Goal: Information Seeking & Learning: Find contact information

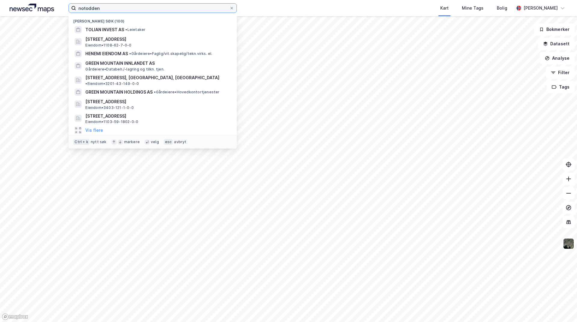
type input "notodden"
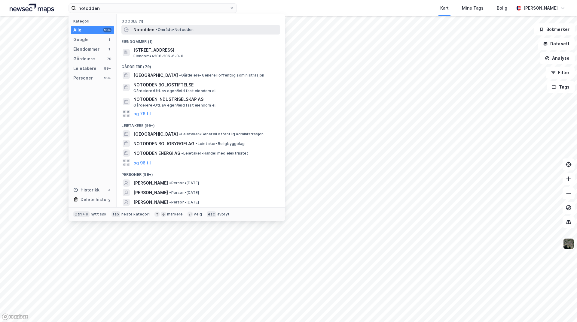
click at [148, 32] on span "Notodden" at bounding box center [143, 29] width 21 height 7
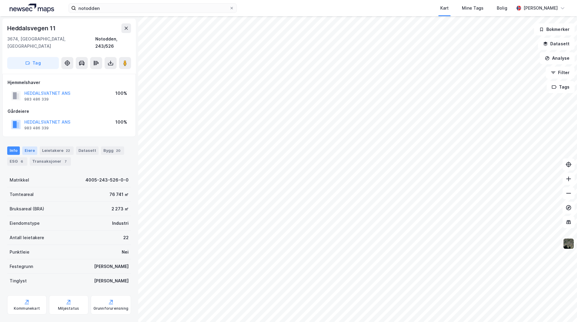
click at [31, 147] on div "Eiere" at bounding box center [29, 151] width 15 height 8
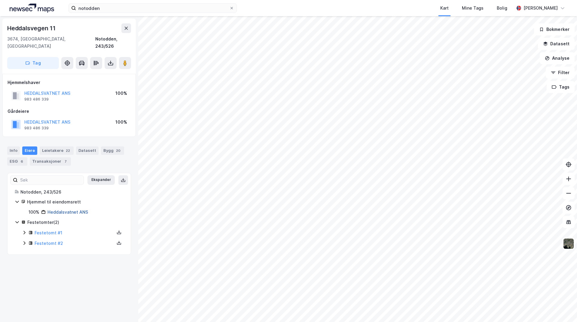
click at [76, 210] on link "Heddalsvatnet ANS" at bounding box center [67, 212] width 41 height 5
click at [55, 90] on div "BJARNASON EIENDOM AS" at bounding box center [50, 93] width 53 height 7
click at [0, 0] on button "BJARNASON EIENDOM AS" at bounding box center [0, 0] width 0 height 0
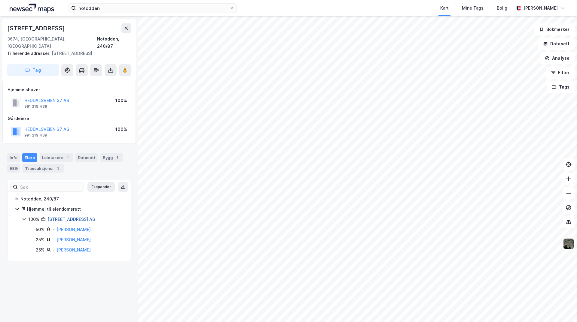
click at [78, 217] on link "Heddalsveien 37 AS" at bounding box center [70, 219] width 47 height 5
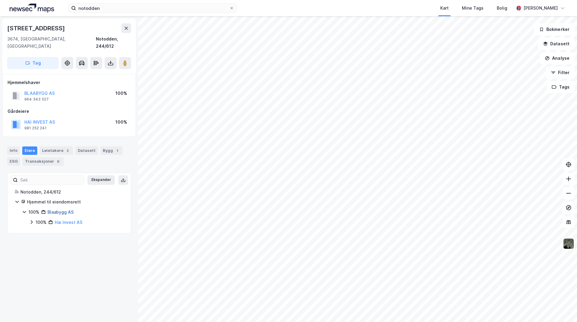
click at [62, 210] on link "Blaabygg AS" at bounding box center [60, 212] width 26 height 5
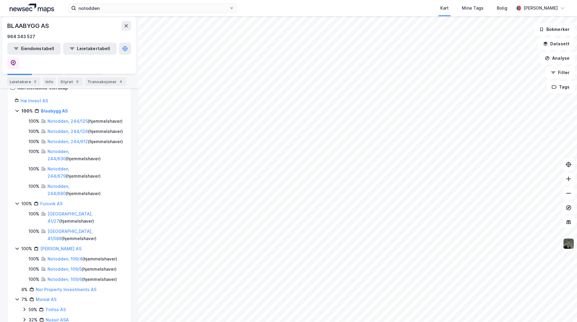
scroll to position [104, 0]
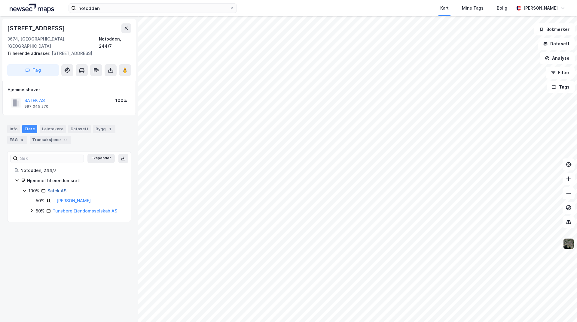
click at [50, 188] on link "Satek AS" at bounding box center [56, 190] width 19 height 5
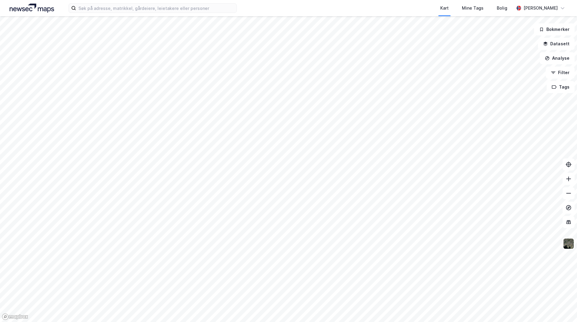
click at [329, 5] on div "Kart Mine Tags Bolig" at bounding box center [390, 8] width 248 height 16
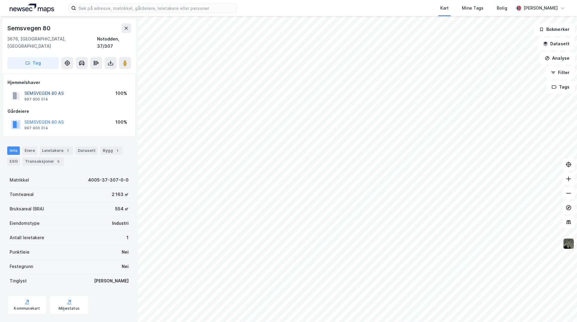
click at [0, 0] on button "SEMSVEGEN 80 AS" at bounding box center [0, 0] width 0 height 0
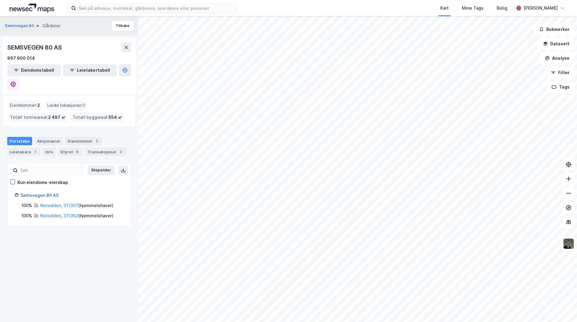
click at [47, 193] on link "Semsvegen 80 AS" at bounding box center [39, 195] width 38 height 5
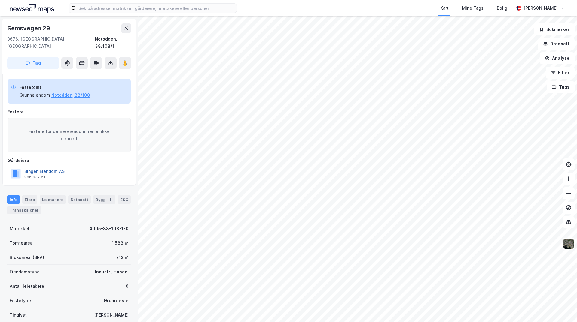
click at [0, 0] on button "Bingen Eiendom AS" at bounding box center [0, 0] width 0 height 0
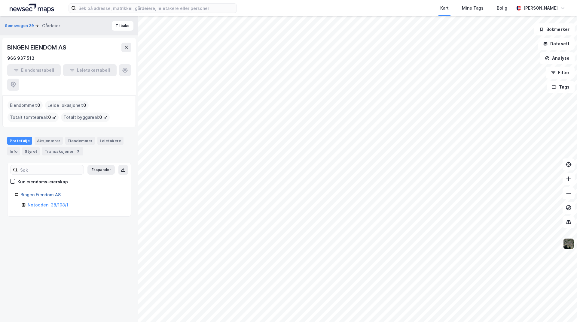
click at [53, 192] on link "Bingen Eiendom AS" at bounding box center [40, 194] width 40 height 5
click at [16, 147] on div "Info" at bounding box center [13, 151] width 13 height 8
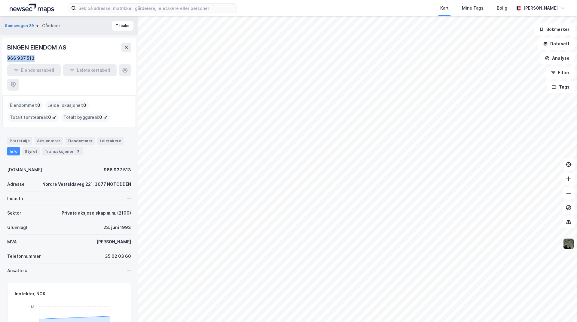
drag, startPoint x: 42, startPoint y: 55, endPoint x: 2, endPoint y: 60, distance: 40.3
click at [2, 60] on div "Semsvegen 29 Gårdeier Tilbake BINGEN EIENDOM AS 966 937 513 Eiendomstabell Leie…" at bounding box center [69, 169] width 138 height 306
copy div "966 937 513"
click at [400, 322] on html "Kart Mine Tags Bolig [PERSON_NAME] Semsvegen 29 Gårdeier Tilbake BINGEN EIENDOM…" at bounding box center [288, 161] width 577 height 322
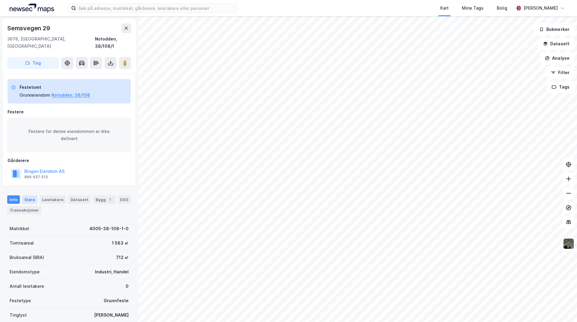
click at [33, 196] on div "Eiere" at bounding box center [29, 200] width 15 height 8
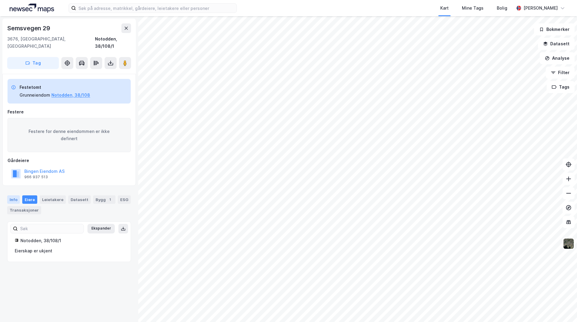
click at [15, 196] on div "Info" at bounding box center [13, 200] width 13 height 8
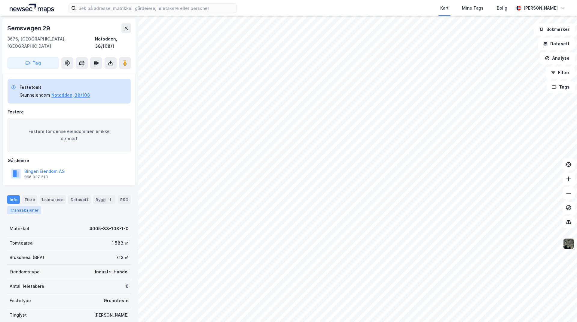
click at [29, 206] on div "Transaksjoner" at bounding box center [24, 210] width 34 height 8
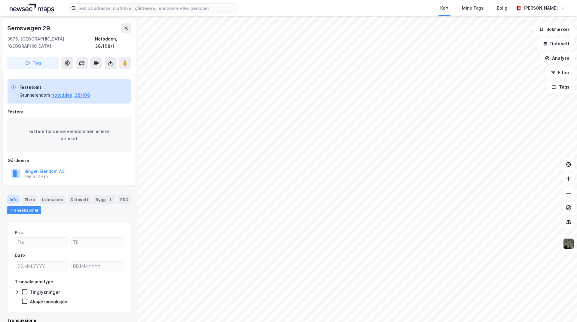
click at [16, 196] on div "Info" at bounding box center [13, 200] width 13 height 8
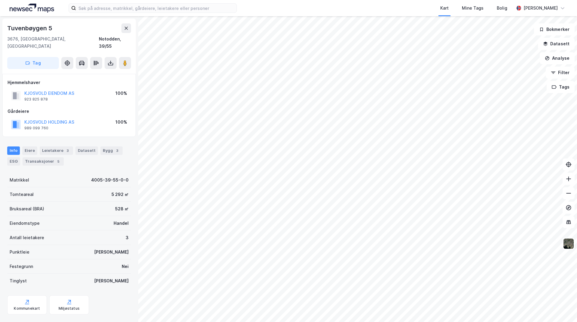
scroll to position [0, 0]
click at [27, 146] on div "Eiere" at bounding box center [29, 150] width 15 height 8
